Goal: Find contact information: Find contact information

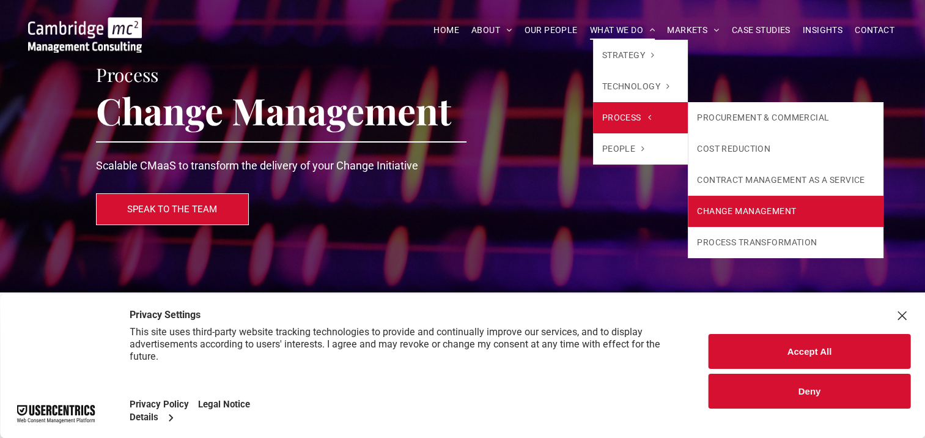
click at [729, 213] on link "CHANGE MANAGEMENT" at bounding box center [785, 211] width 195 height 31
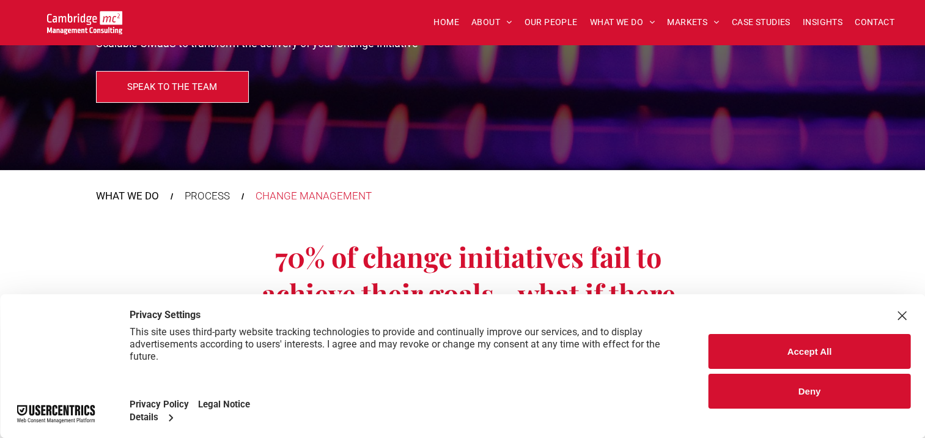
scroll to position [306, 0]
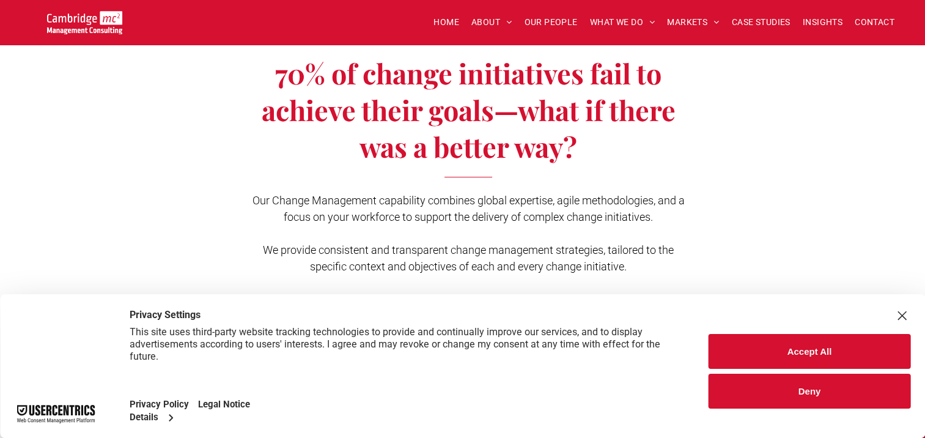
click at [759, 399] on button "Deny" at bounding box center [809, 390] width 202 height 35
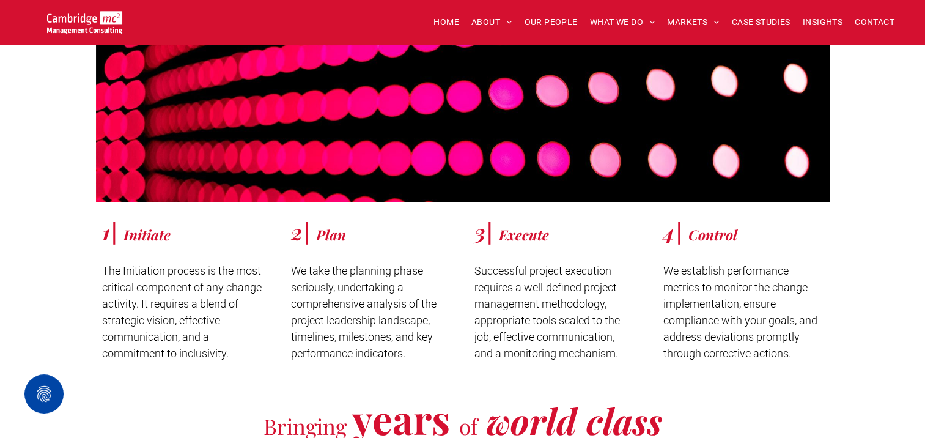
scroll to position [1222, 0]
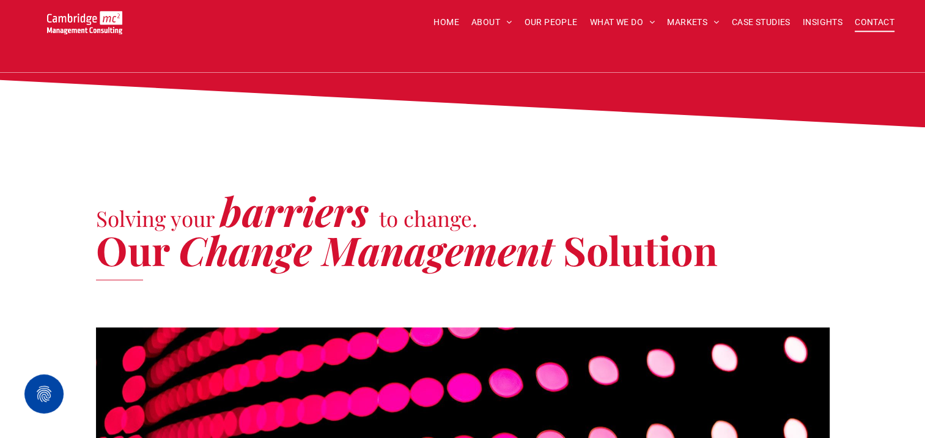
click at [876, 23] on span "CONTACT" at bounding box center [874, 22] width 40 height 19
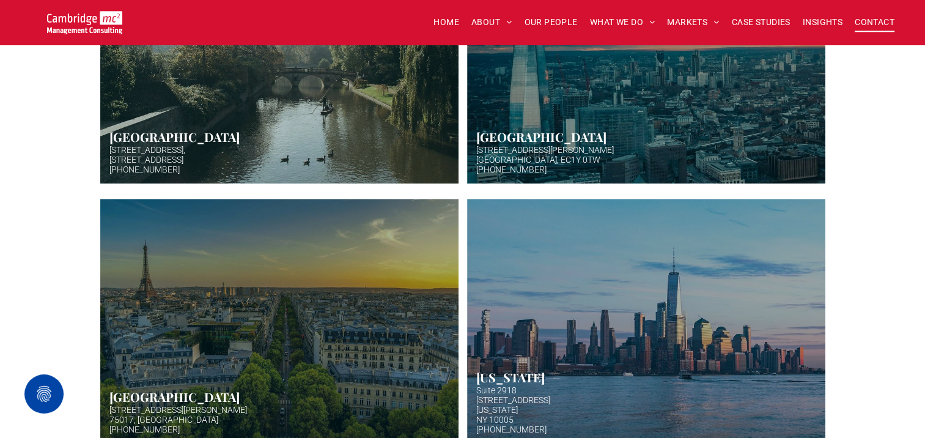
scroll to position [367, 0]
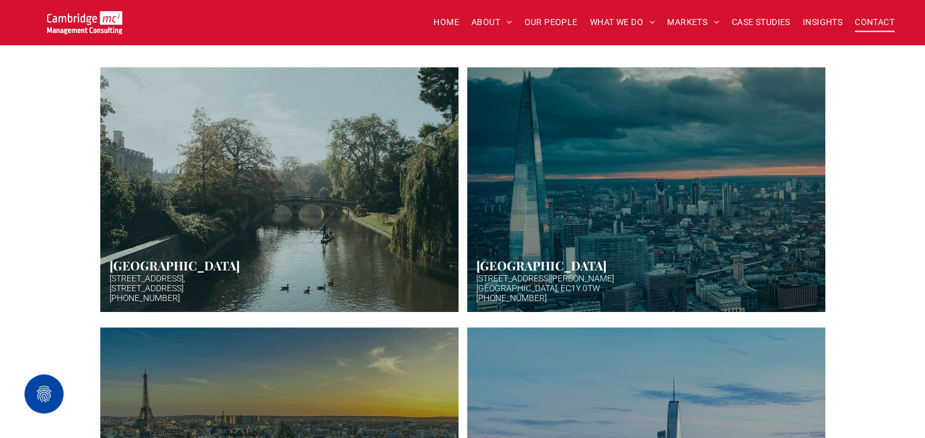
click at [295, 120] on link "Hazy afternoon photo of river and bridge in Cambridge. Punt boat in middle-dist…" at bounding box center [279, 189] width 380 height 259
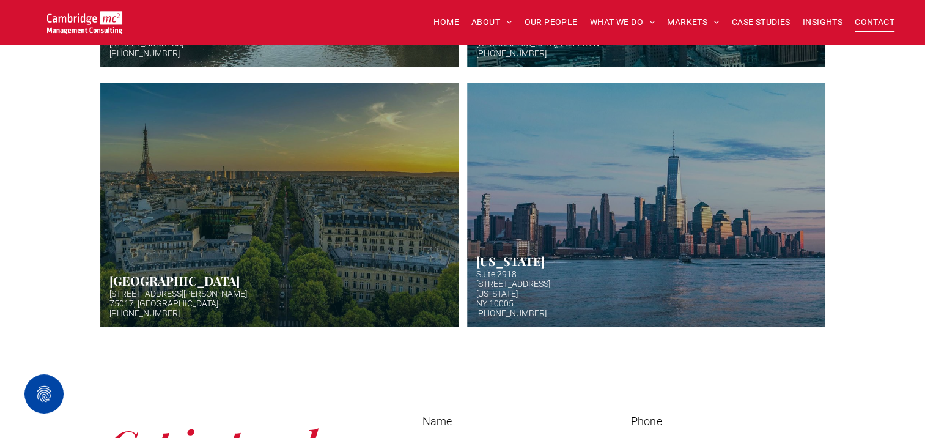
scroll to position [306, 0]
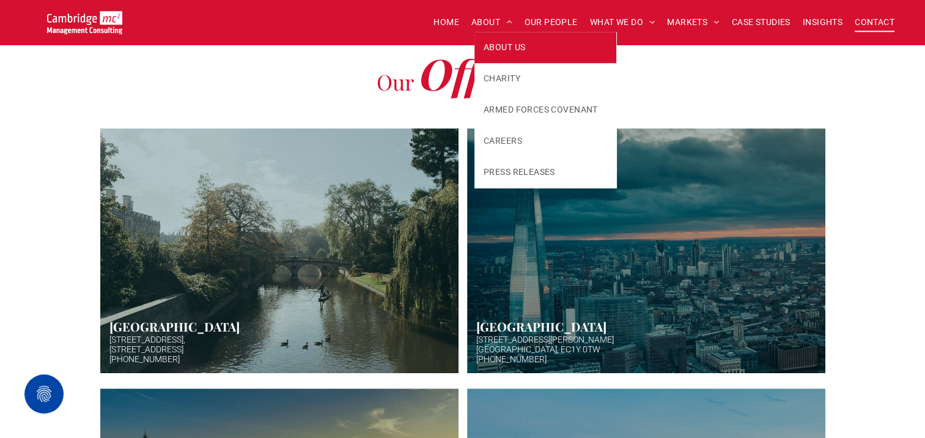
click at [491, 56] on link "ABOUT US" at bounding box center [545, 47] width 142 height 31
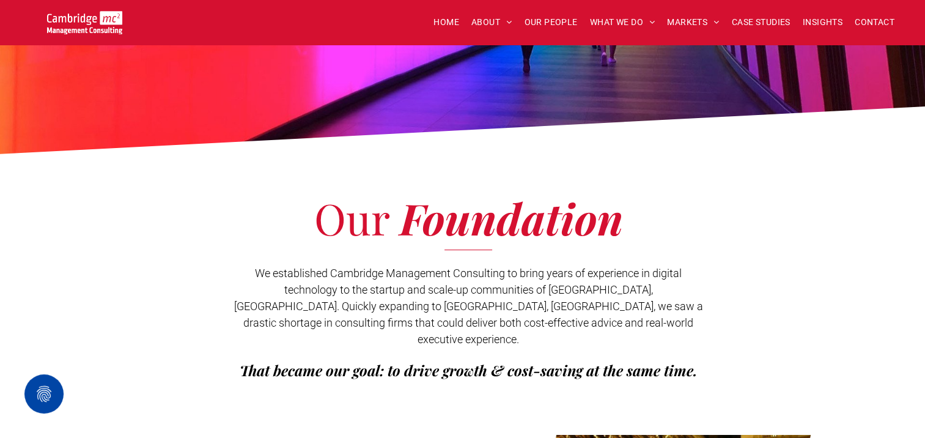
scroll to position [122, 0]
